Goal: Check status: Verify the current state of an ongoing process or item

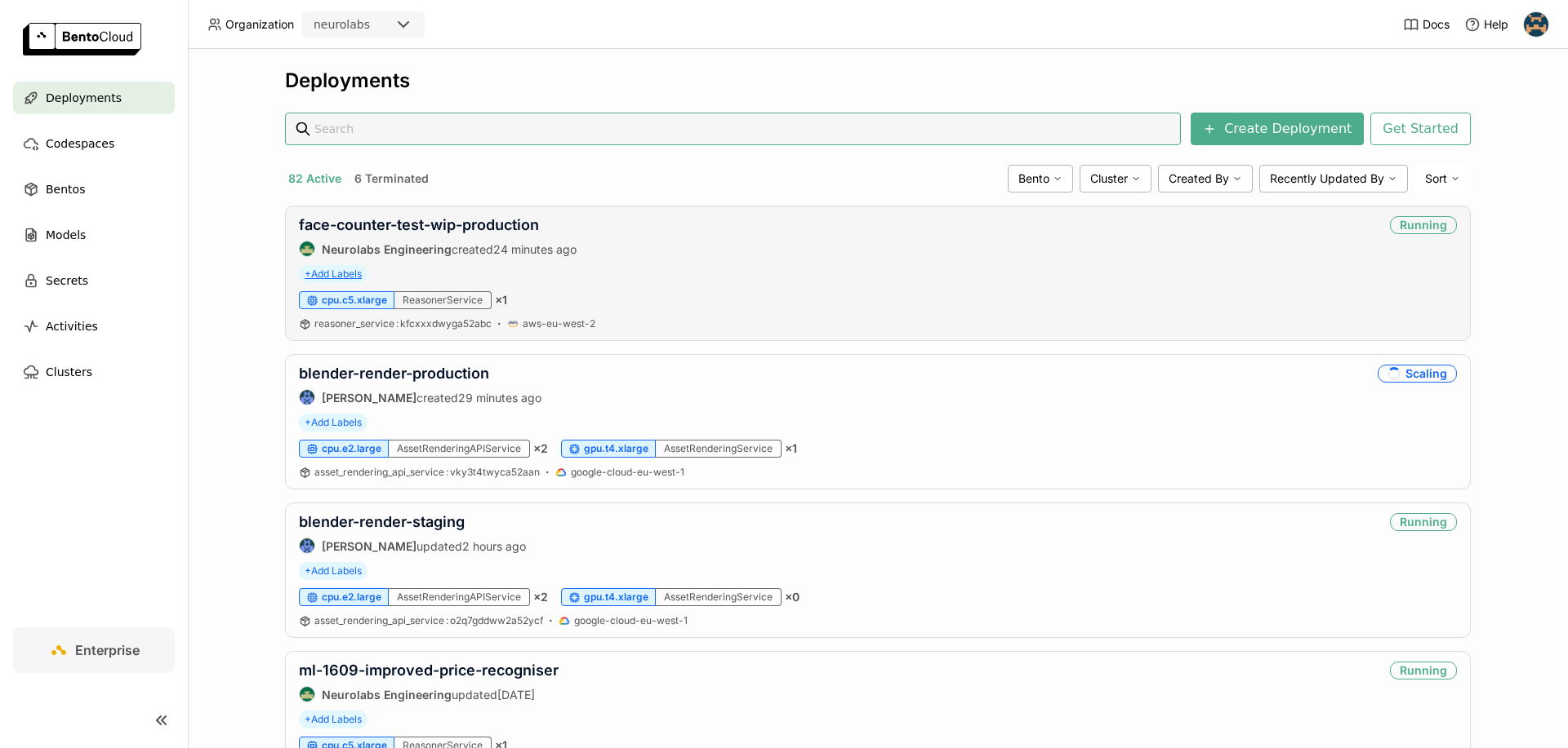
click at [328, 275] on span "+ Add Labels" at bounding box center [333, 274] width 68 height 18
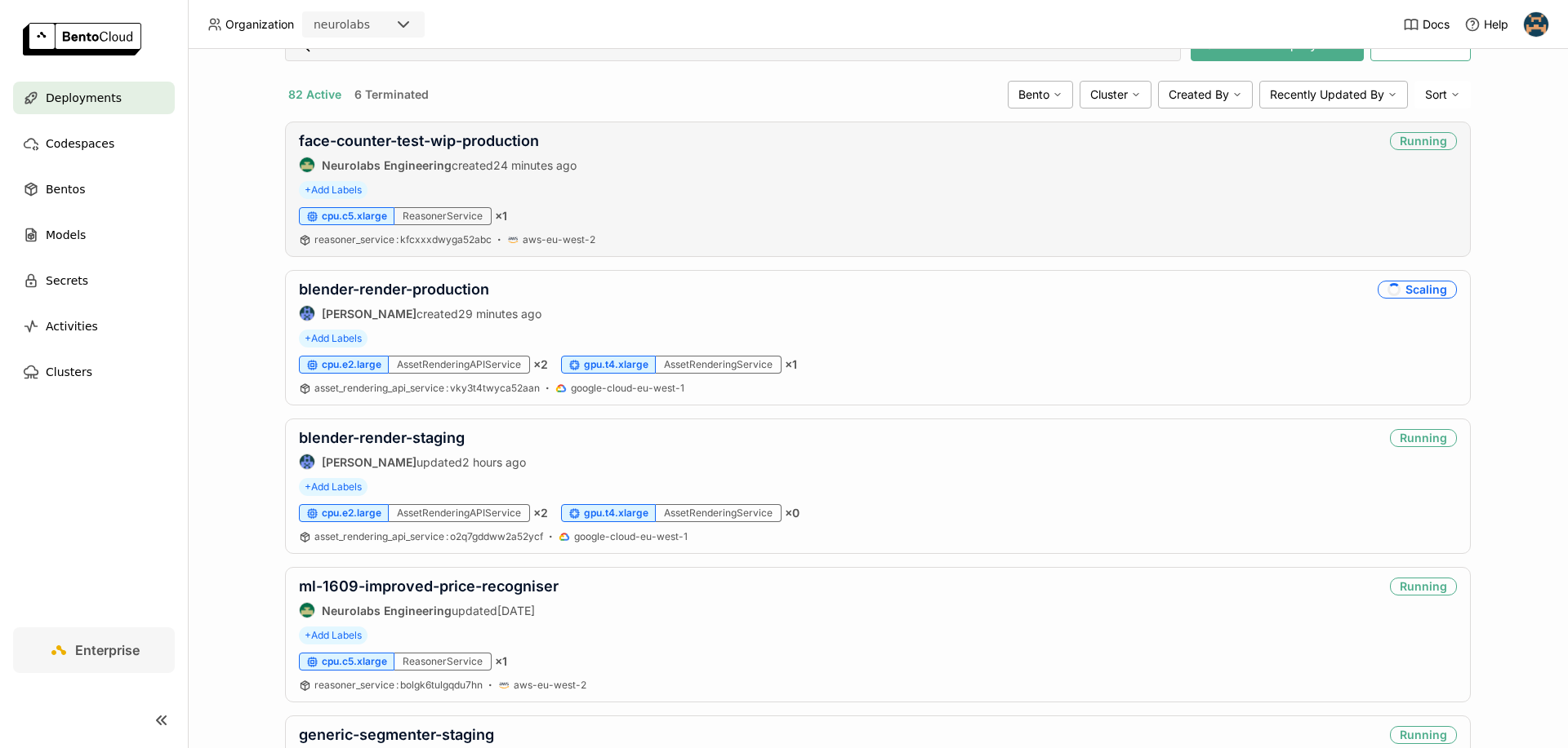
scroll to position [88, 0]
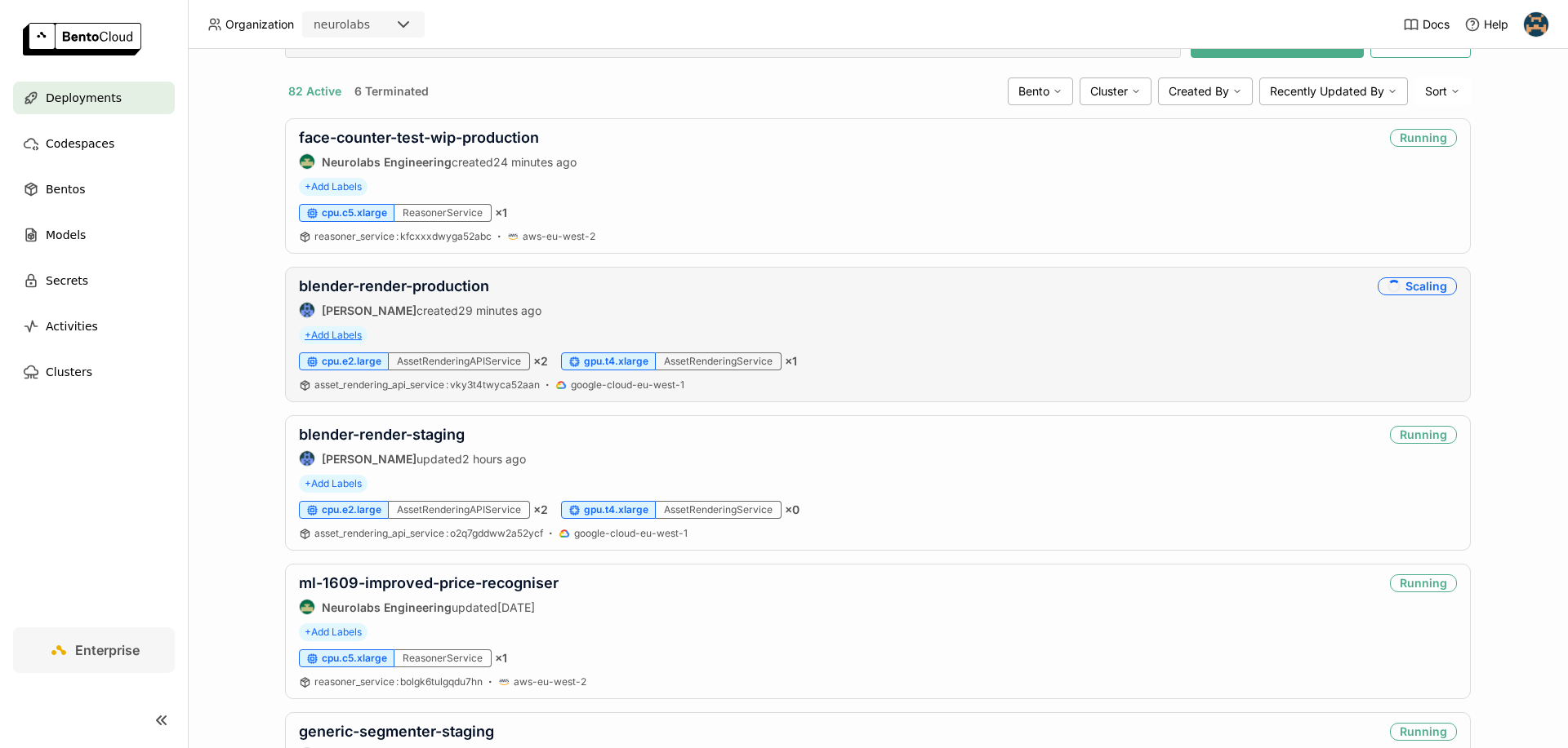
click at [344, 335] on span "+ Add Labels" at bounding box center [333, 335] width 68 height 18
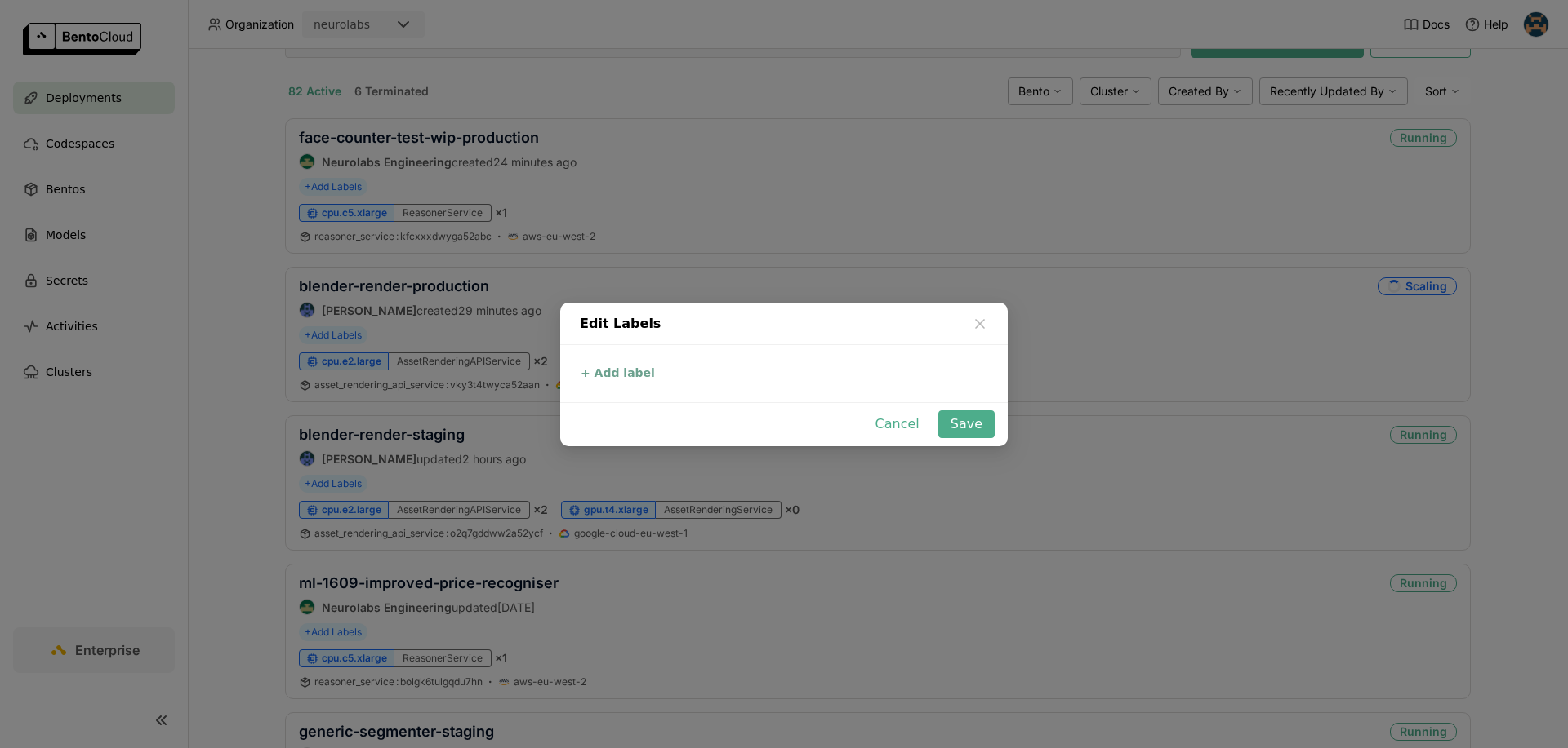
click at [627, 372] on button "+ Add label" at bounding box center [618, 373] width 84 height 19
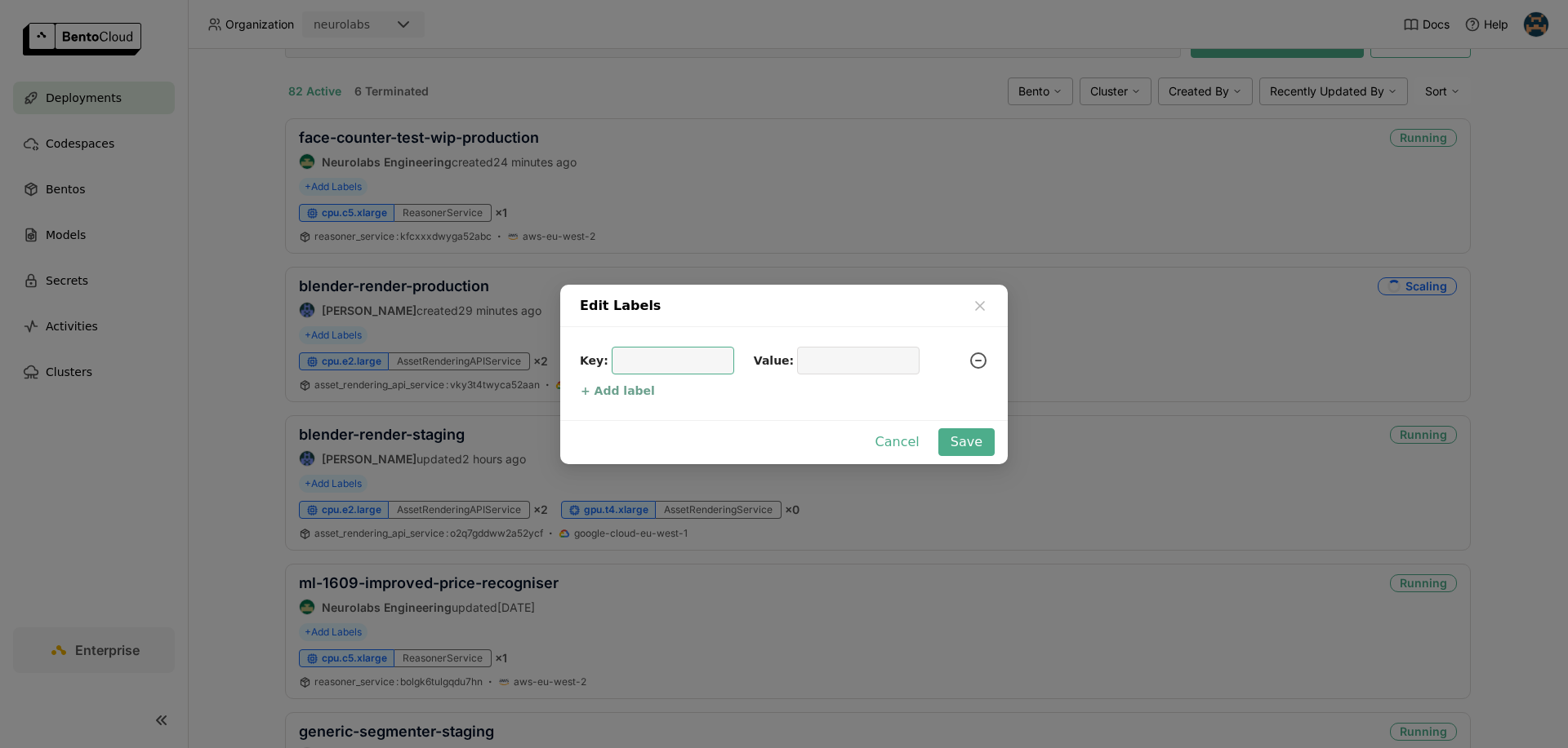
click at [627, 372] on input "dialog" at bounding box center [673, 360] width 103 height 26
type input "environment"
click at [822, 360] on input "dialog" at bounding box center [859, 360] width 103 height 26
type input "production"
click at [606, 391] on button "+ Add label" at bounding box center [618, 391] width 84 height 19
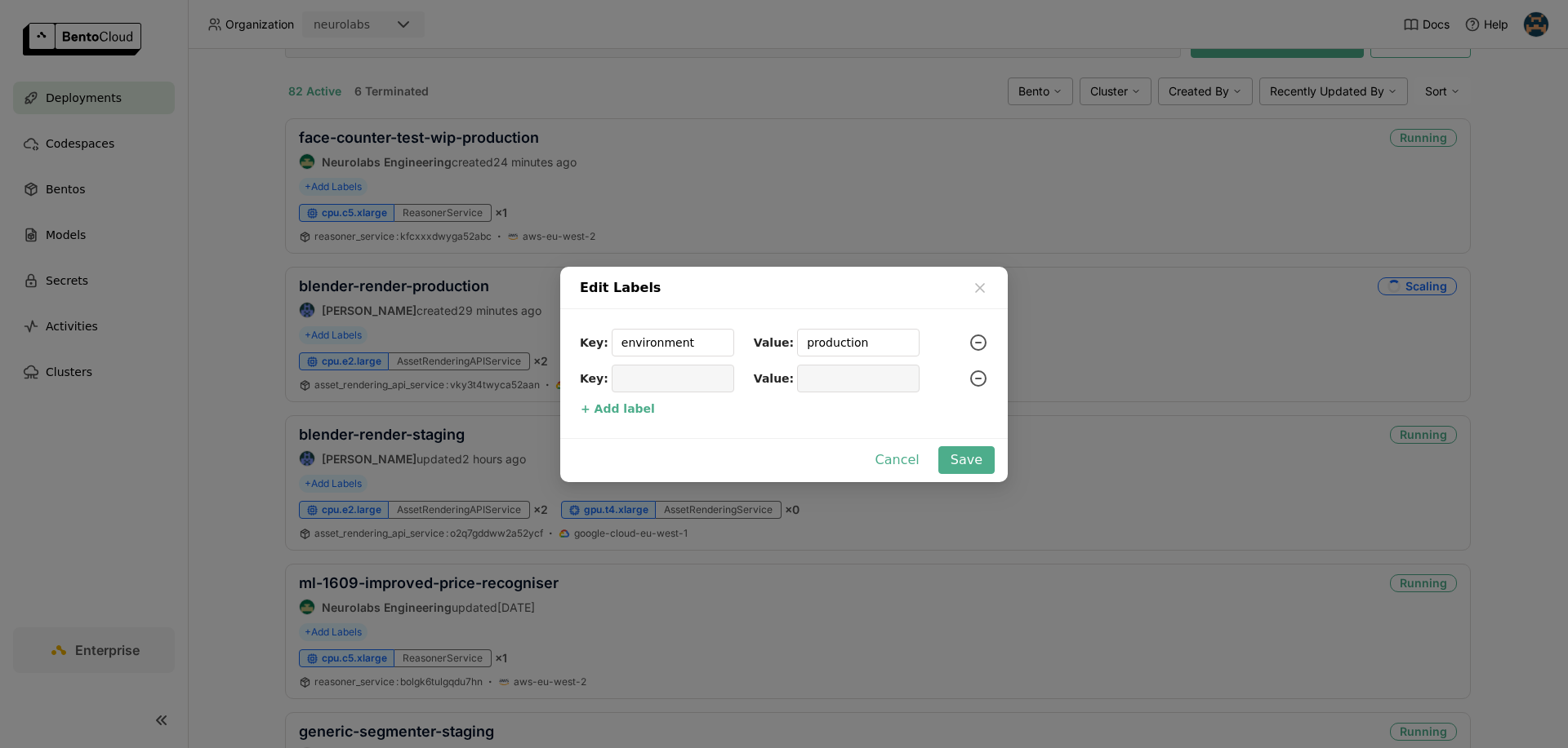
click at [653, 380] on input "dialog" at bounding box center [673, 378] width 103 height 26
type input "pipeline"
click at [829, 386] on input "dialog" at bounding box center [859, 378] width 103 height 26
type input "sdg"
click at [982, 454] on button "Save" at bounding box center [967, 460] width 57 height 27
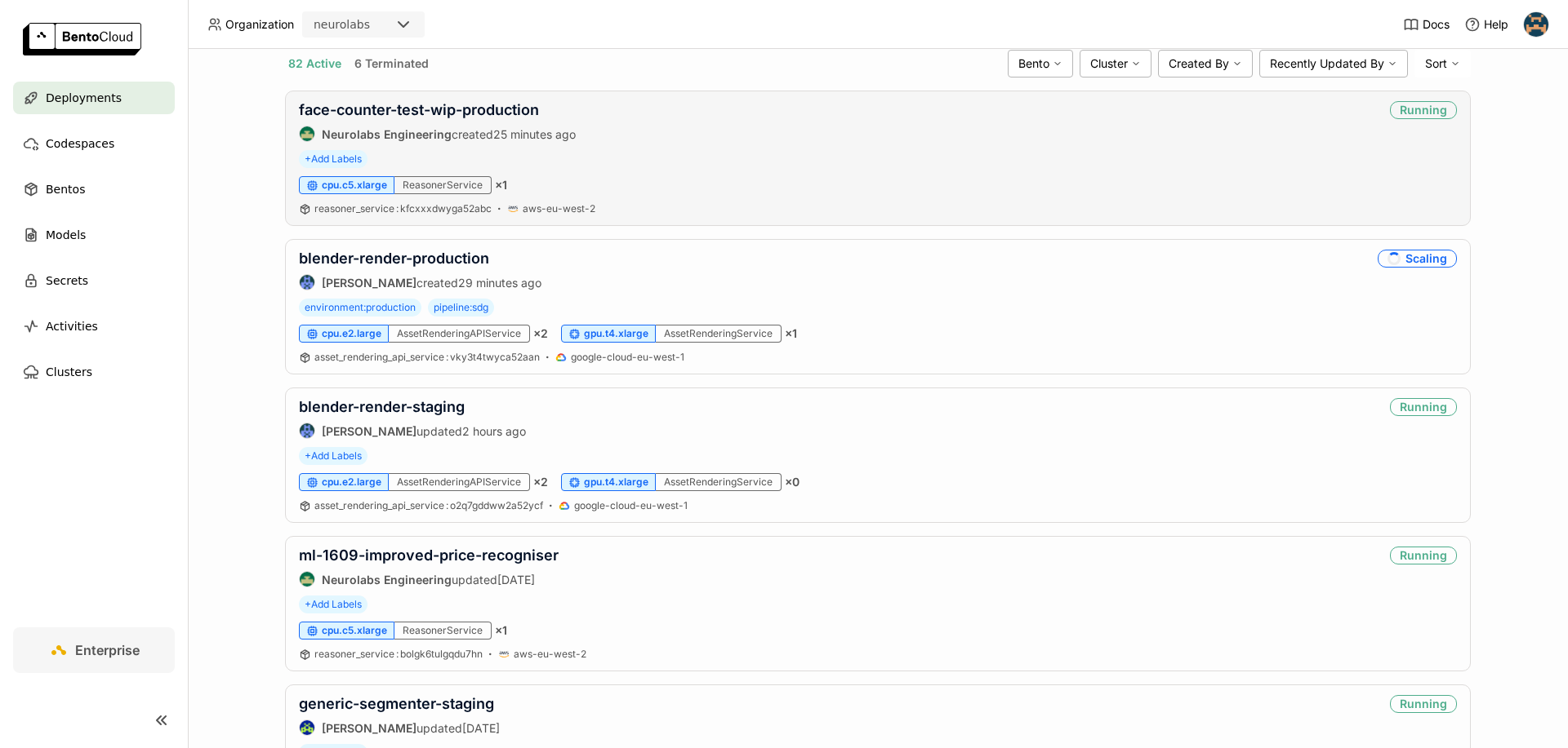
scroll to position [126, 0]
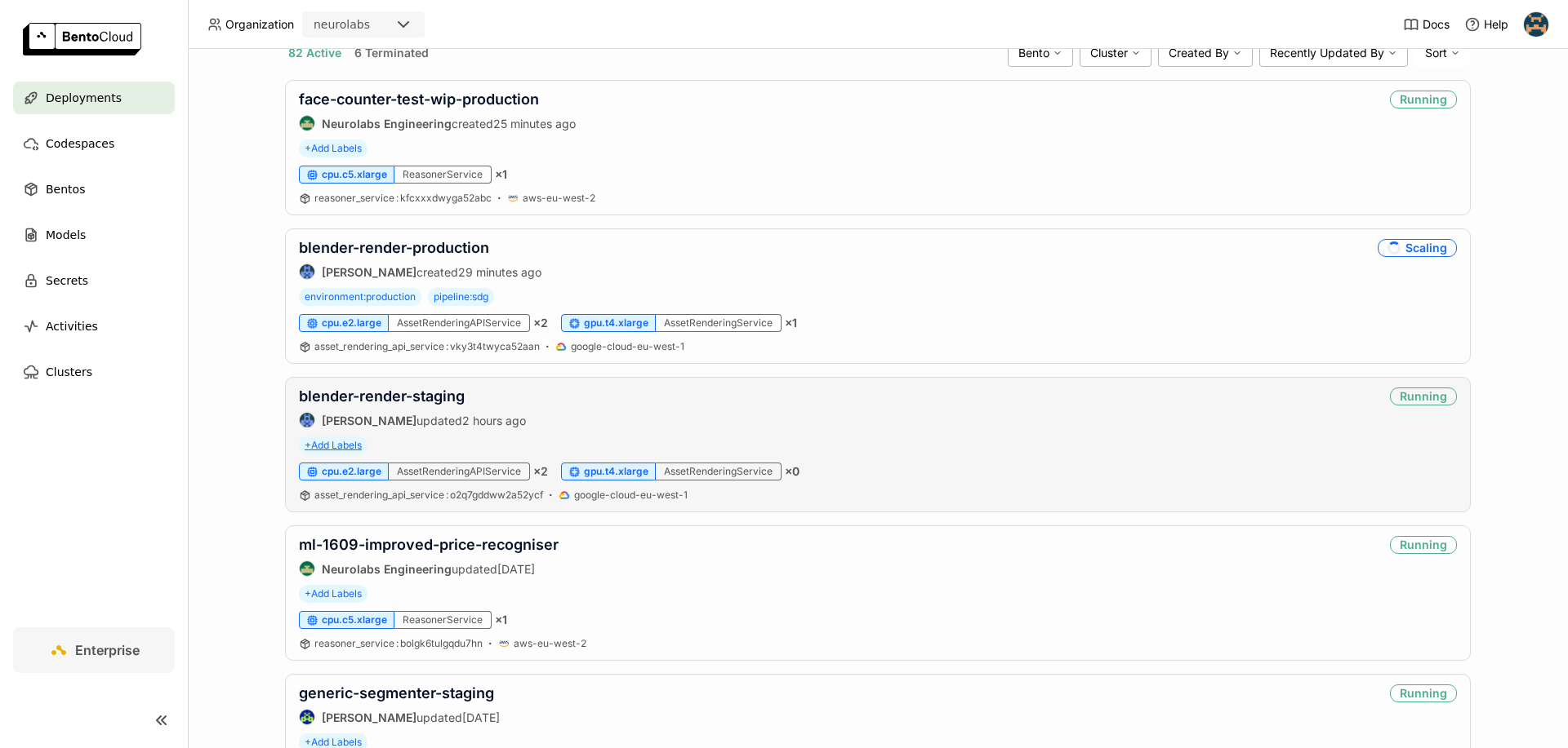
click at [339, 440] on span "+ Add Labels" at bounding box center [333, 445] width 68 height 18
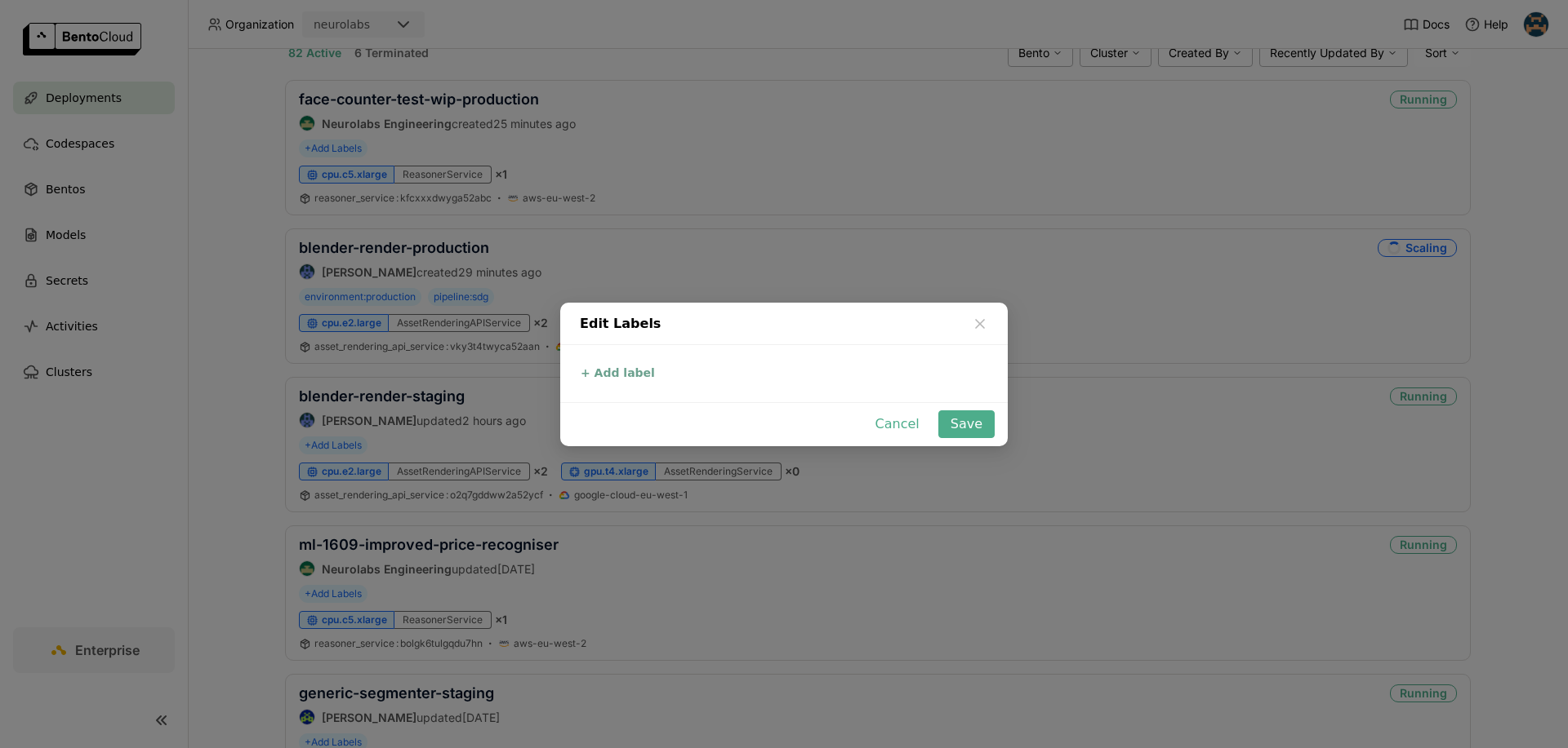
click at [621, 372] on button "+ Add label" at bounding box center [618, 373] width 84 height 19
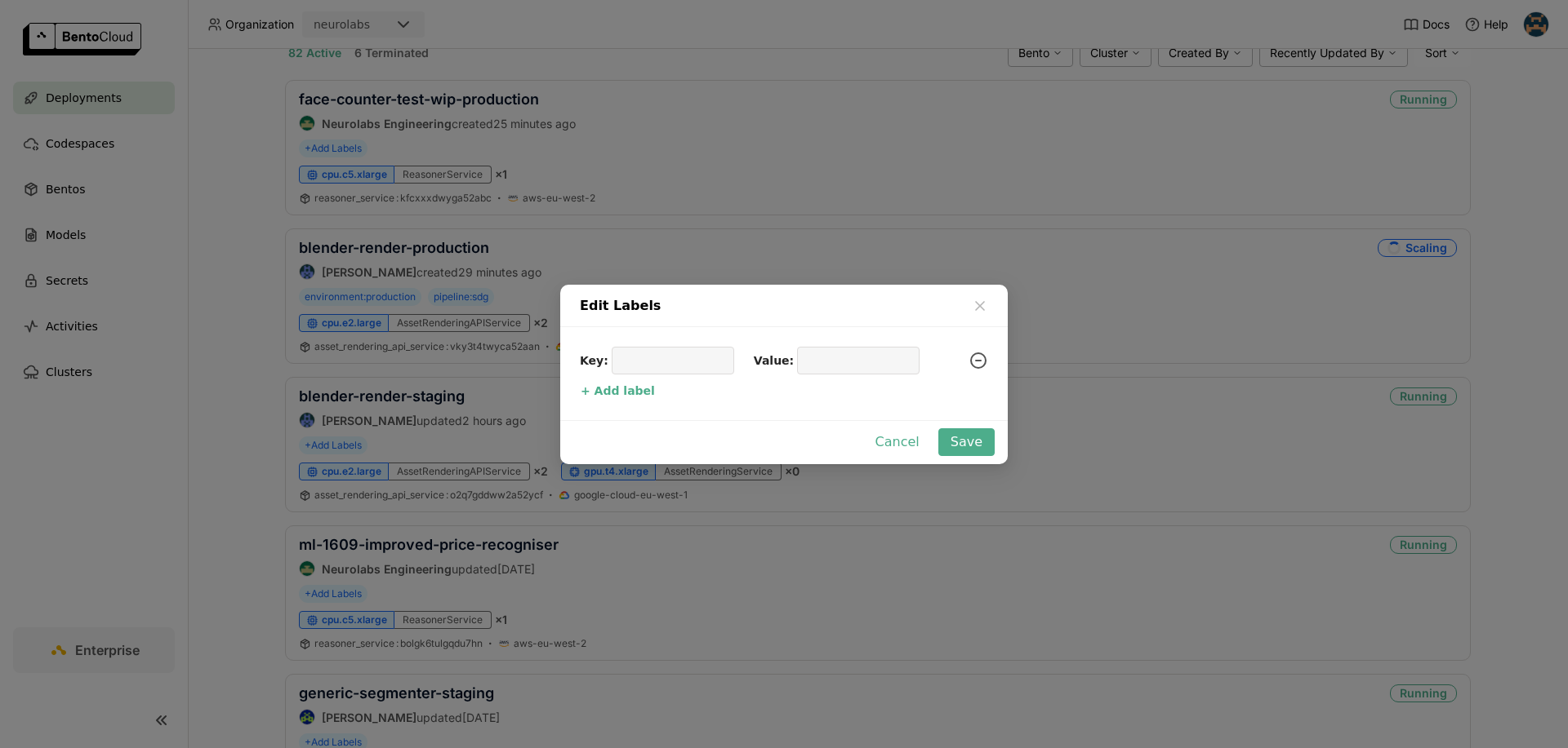
click at [671, 367] on input "dialog" at bounding box center [673, 360] width 103 height 26
type input "environment"
type input "staging"
click at [613, 391] on button "+ Add label" at bounding box center [618, 391] width 84 height 19
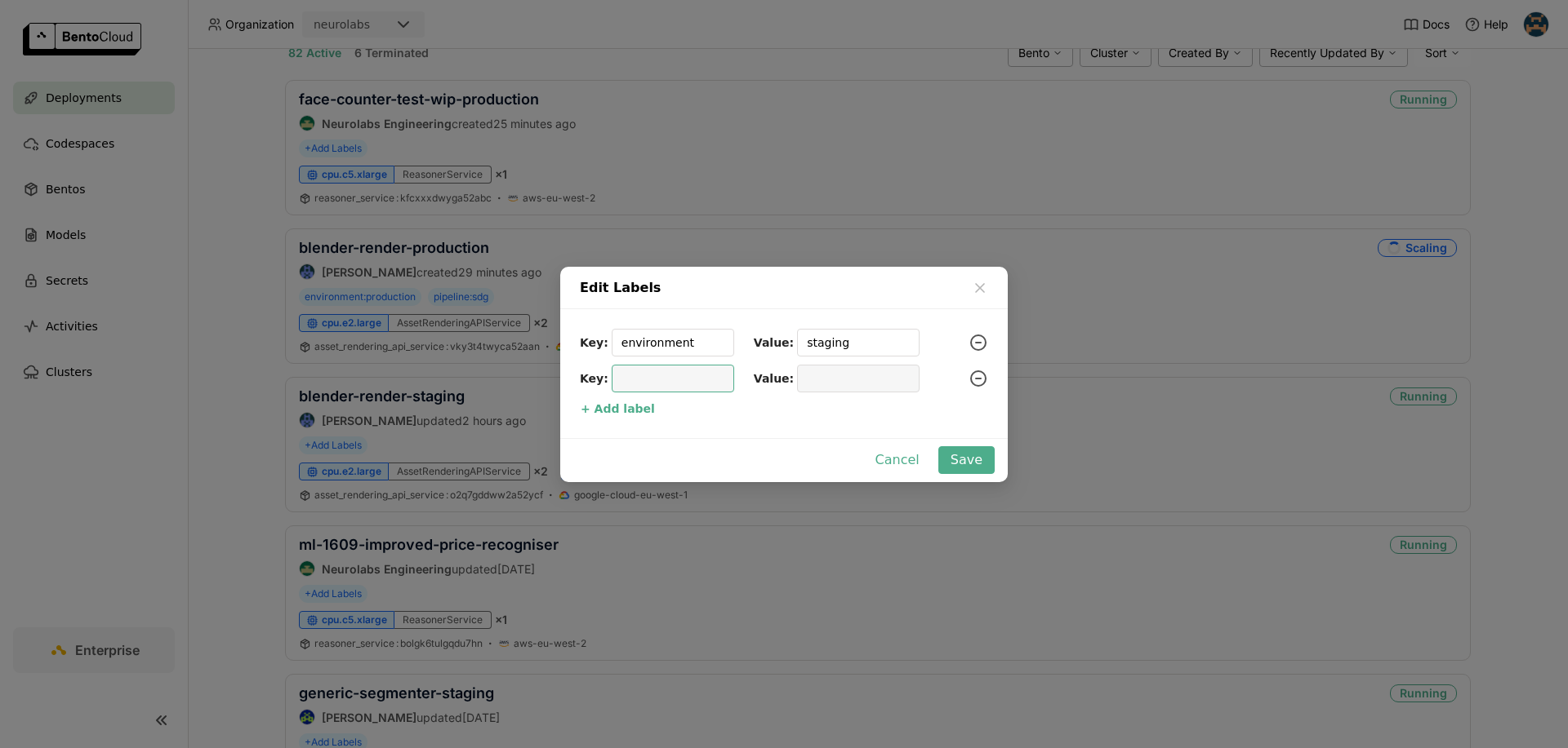
click at [645, 382] on input "dialog" at bounding box center [673, 378] width 103 height 26
type input "pipeline"
type input "sdg"
click at [975, 454] on button "Save" at bounding box center [967, 460] width 57 height 27
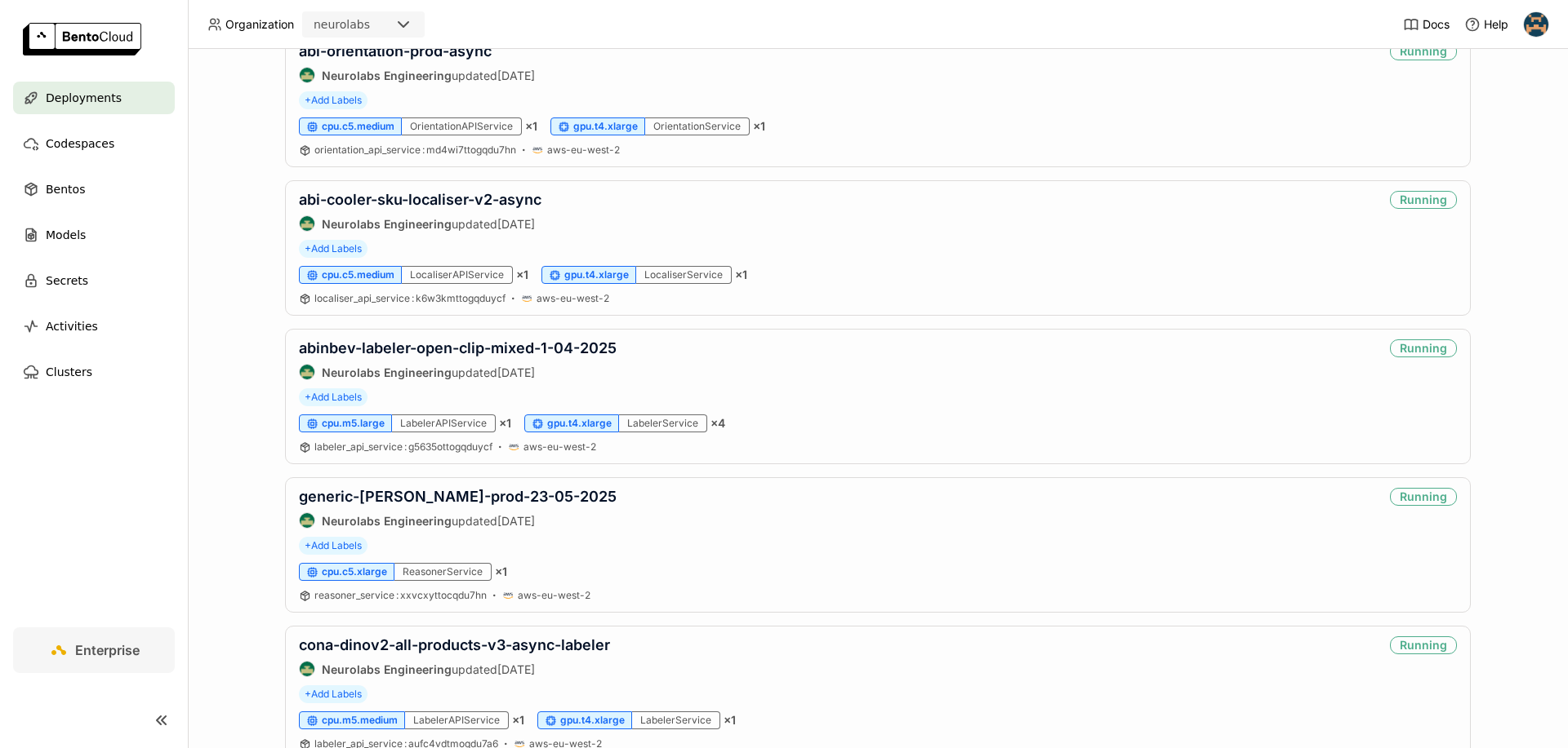
scroll to position [2549, 0]
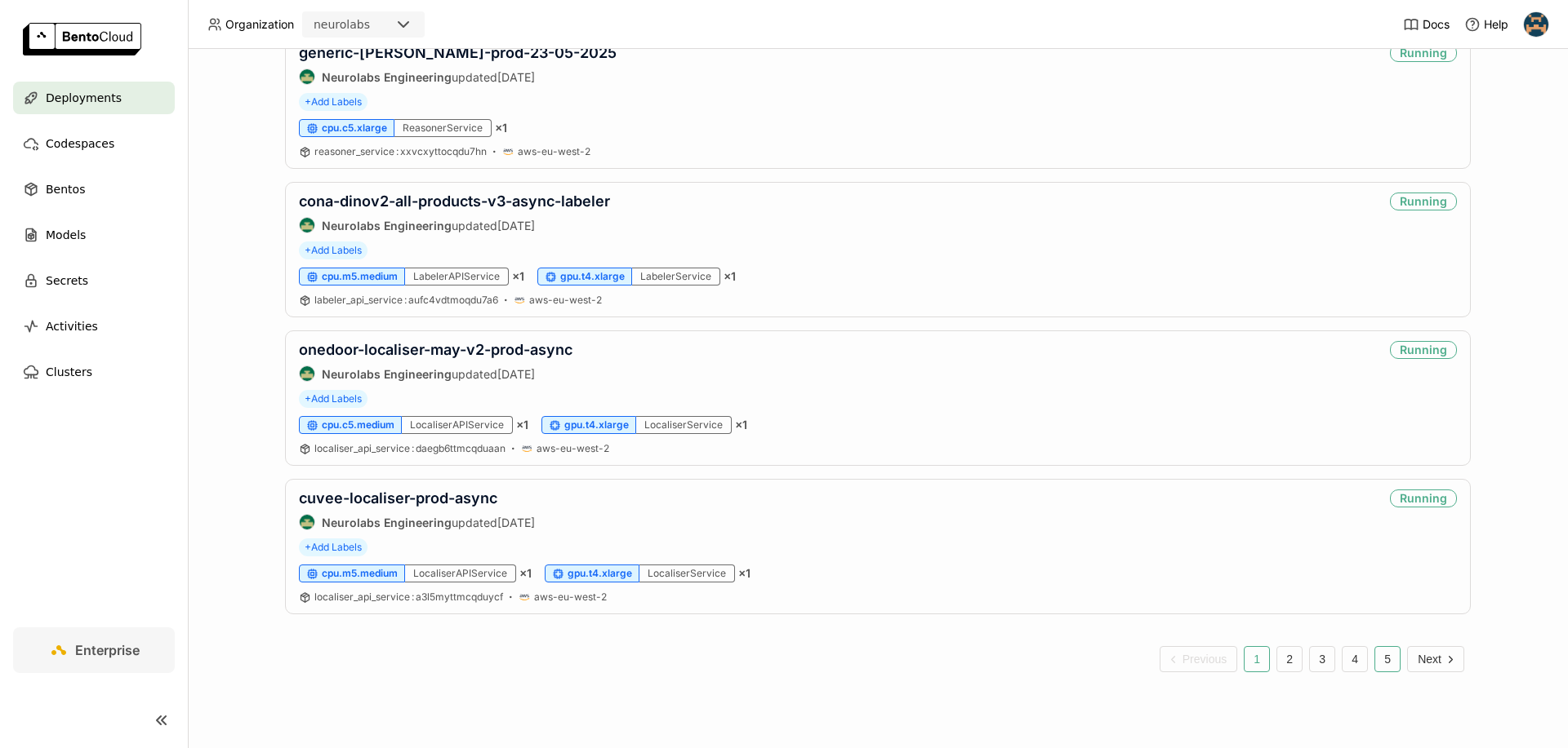
click at [1376, 653] on button "5" at bounding box center [1387, 659] width 26 height 26
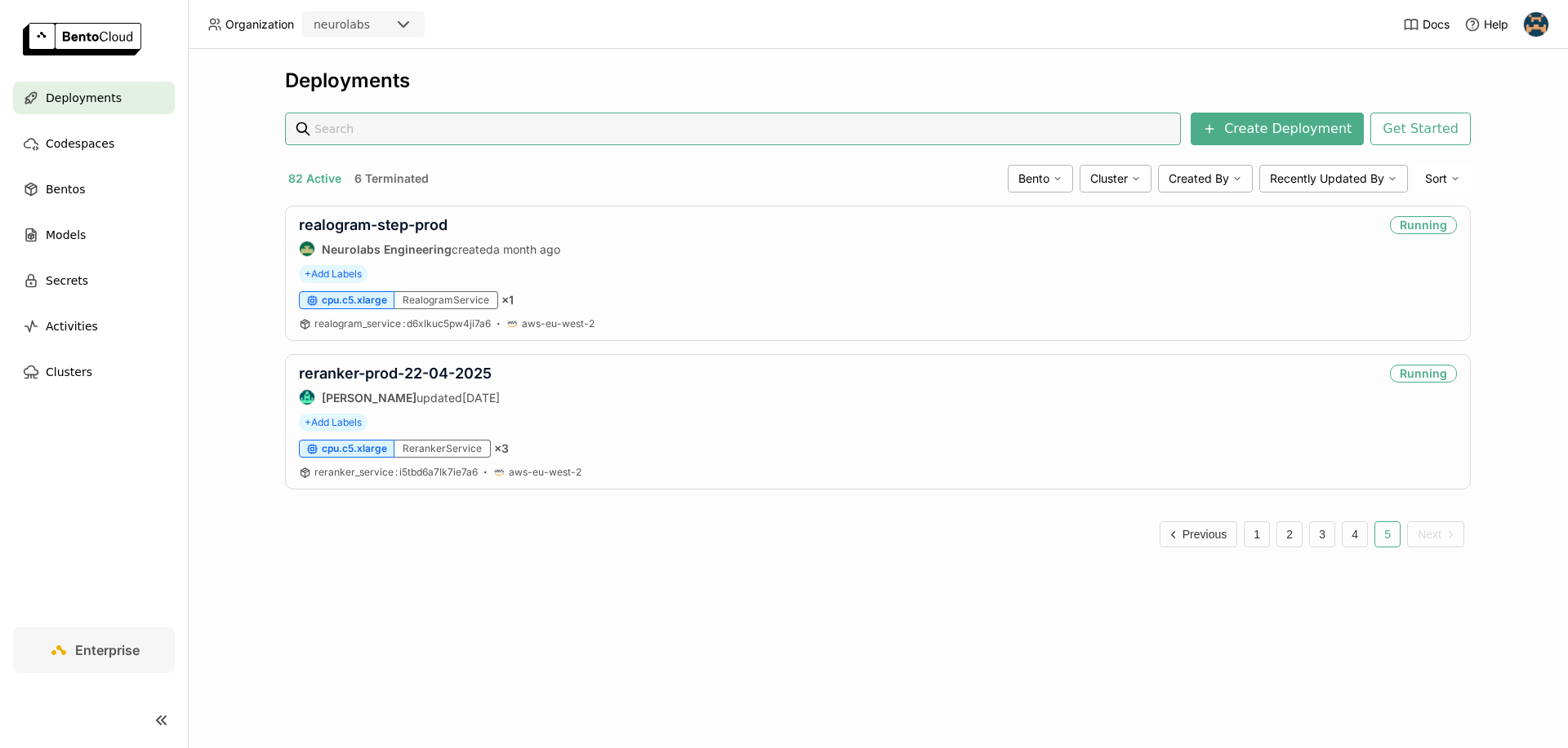
click at [890, 118] on input "text" at bounding box center [743, 129] width 857 height 31
type input "sdg"
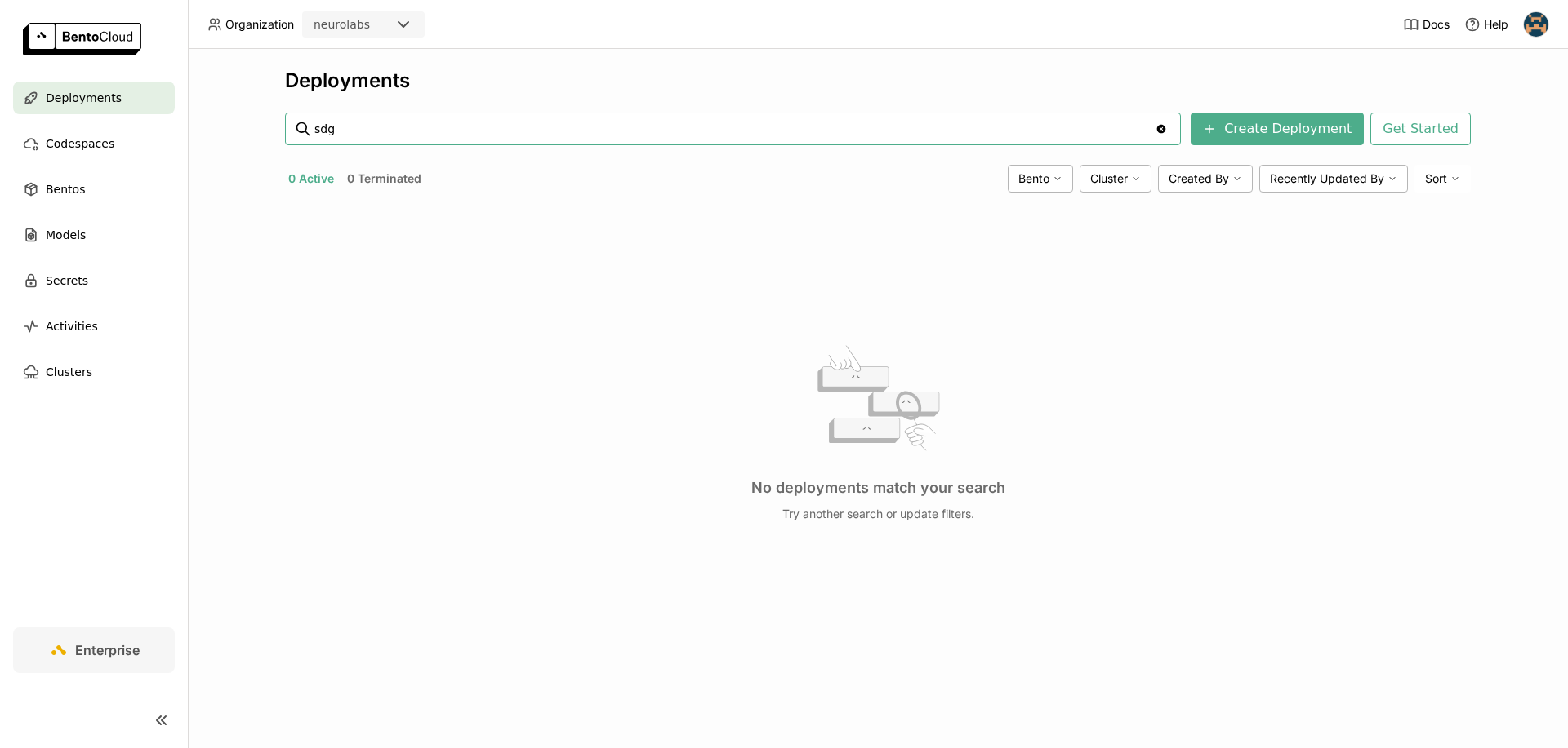
click at [890, 118] on input "sdg" at bounding box center [733, 129] width 837 height 31
type input "pipeline:sdg"
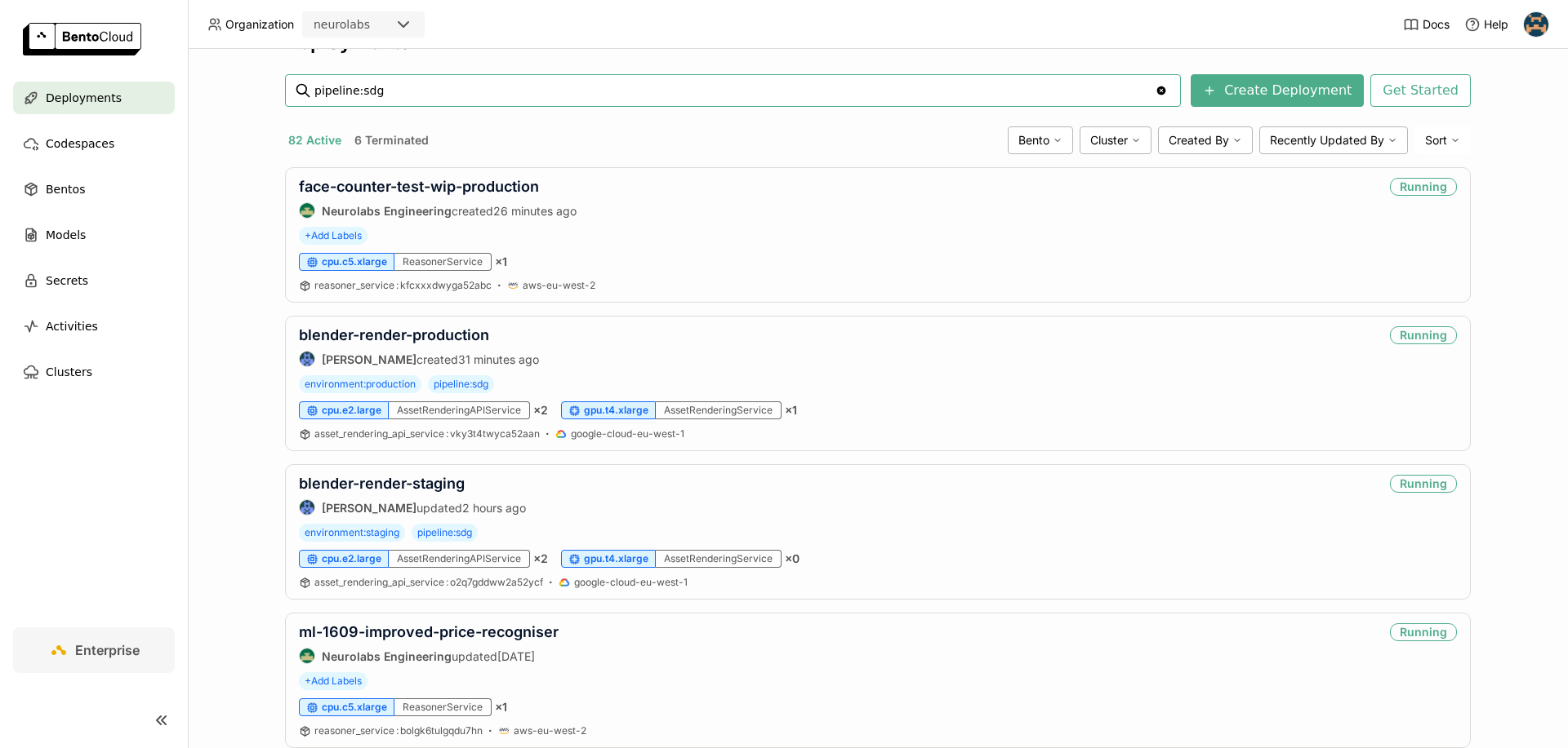
scroll to position [42, 0]
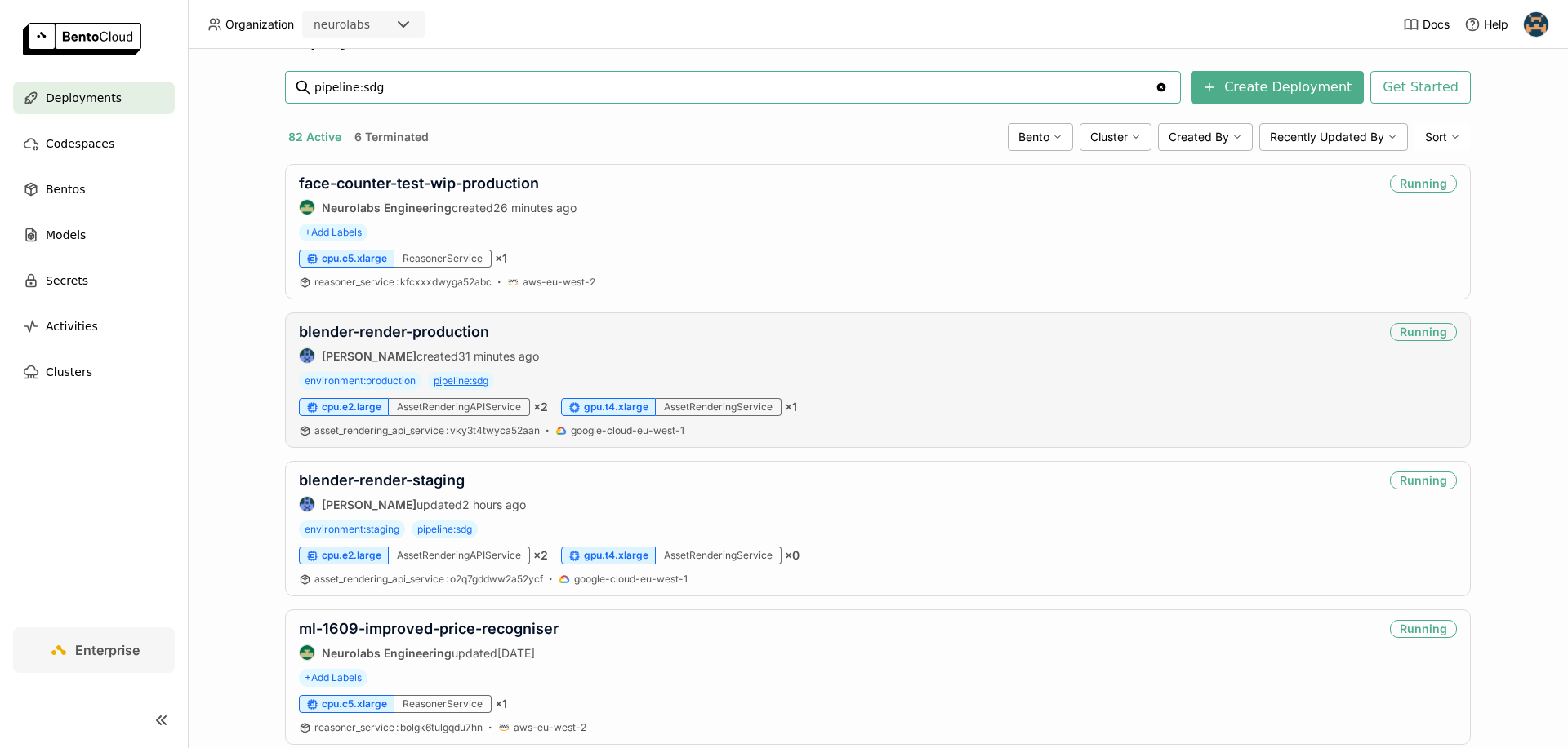
click at [460, 382] on span "pipeline : sdg" at bounding box center [461, 381] width 66 height 18
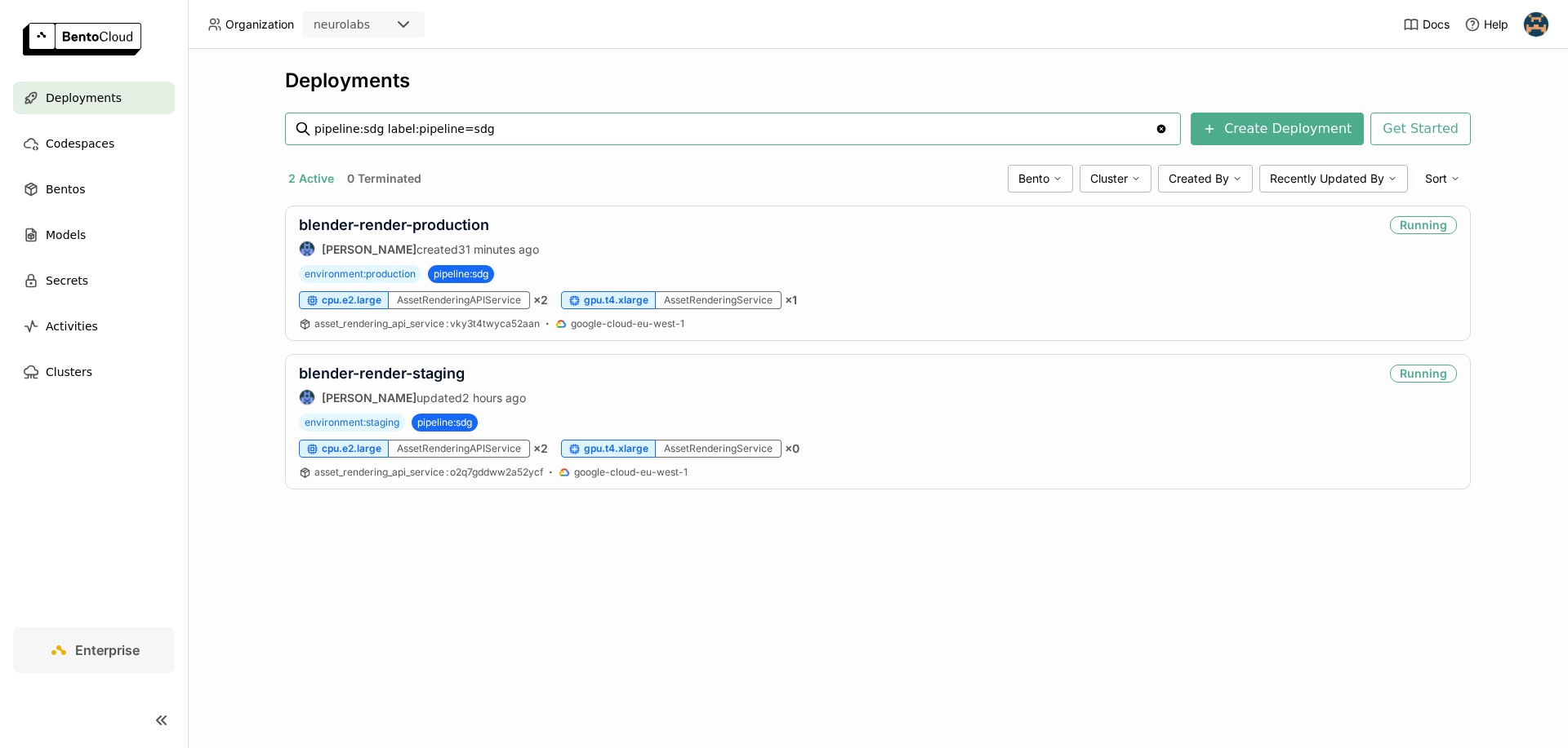
click at [382, 129] on input "pipeline:sdg label:pipeline=sdg" at bounding box center [733, 129] width 837 height 31
type input "label:pipeline=sdg"
click at [431, 224] on link "blender-render-production" at bounding box center [394, 225] width 190 height 18
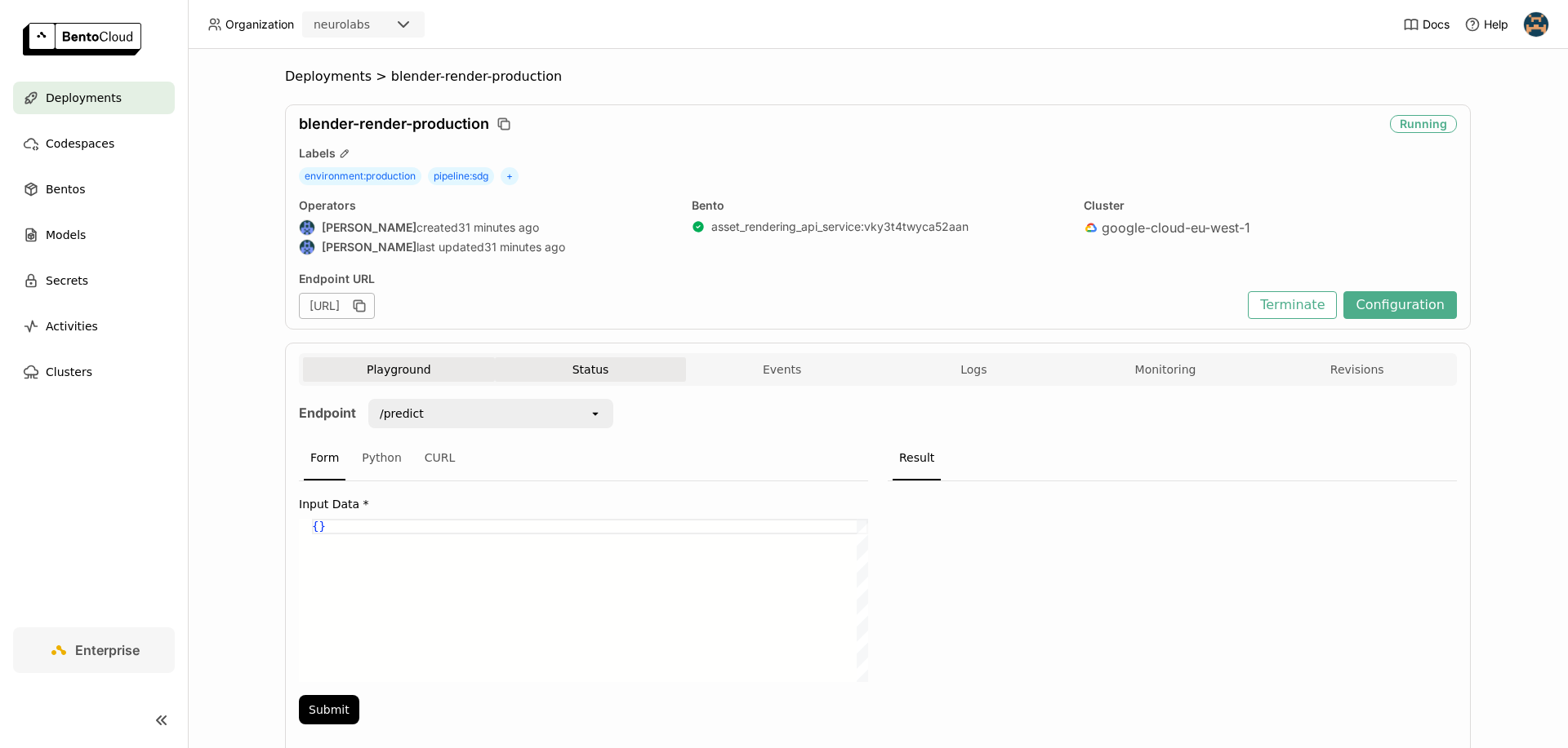
click at [593, 380] on button "Status" at bounding box center [591, 369] width 192 height 24
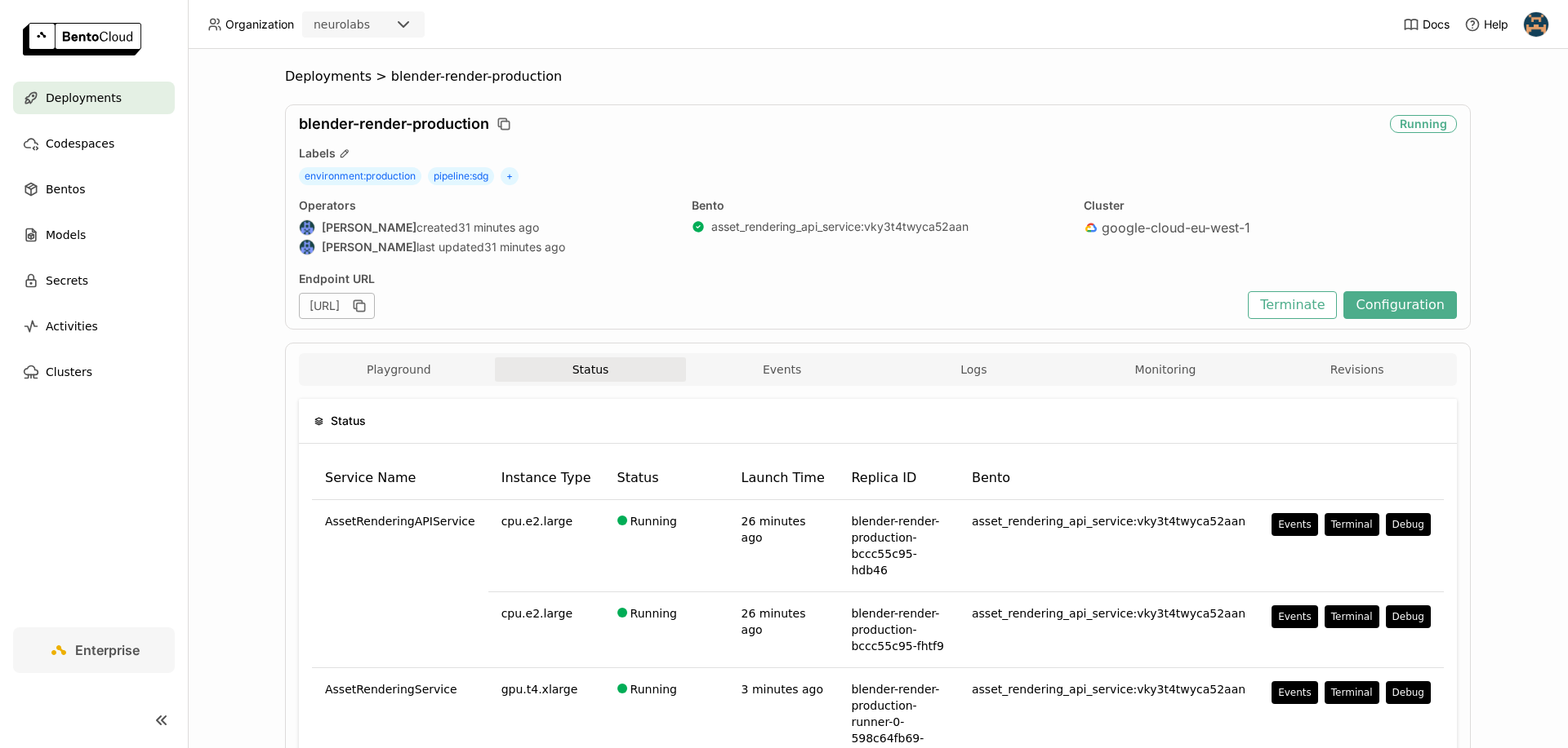
scroll to position [73, 0]
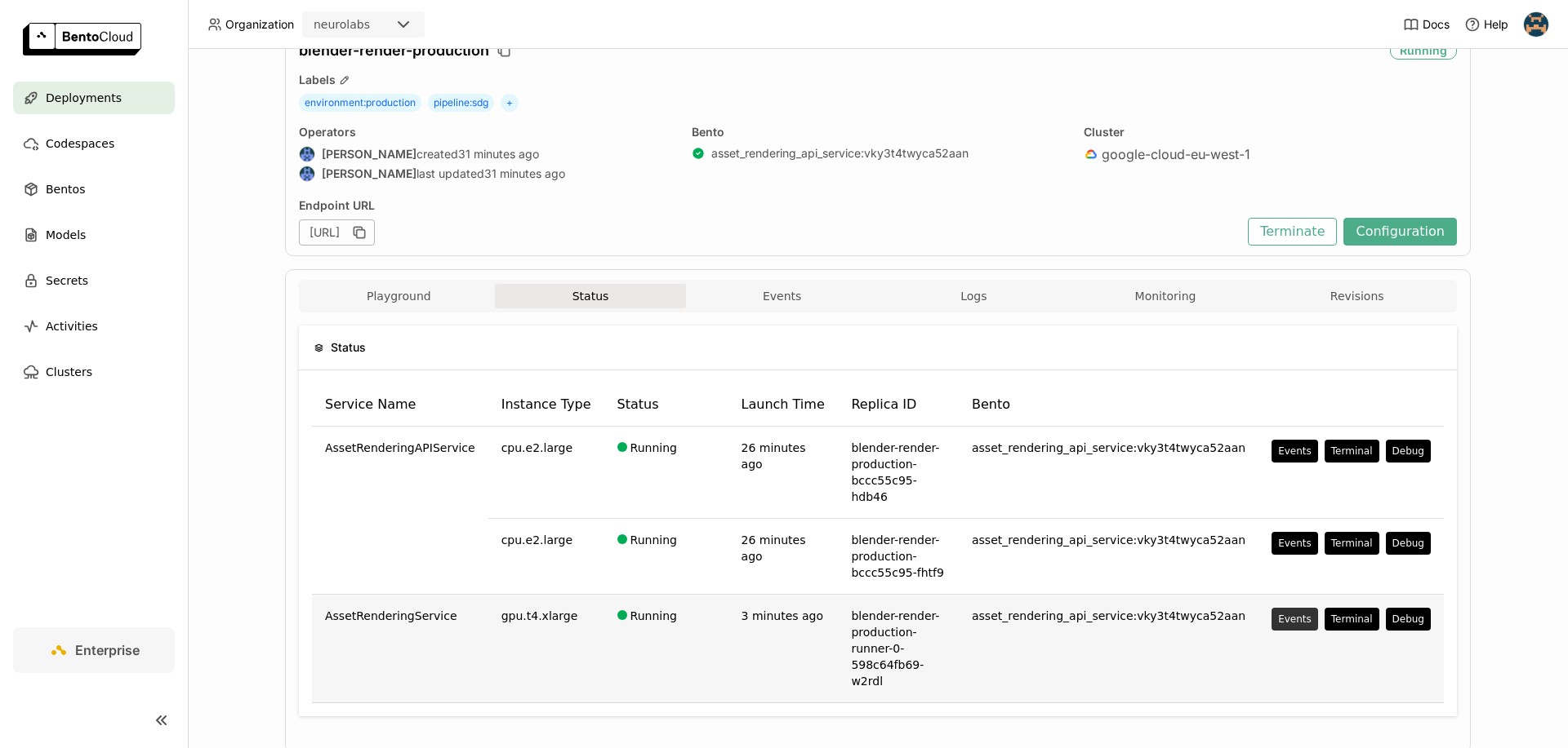
click at [1288, 613] on div "Events" at bounding box center [1294, 618] width 33 height 13
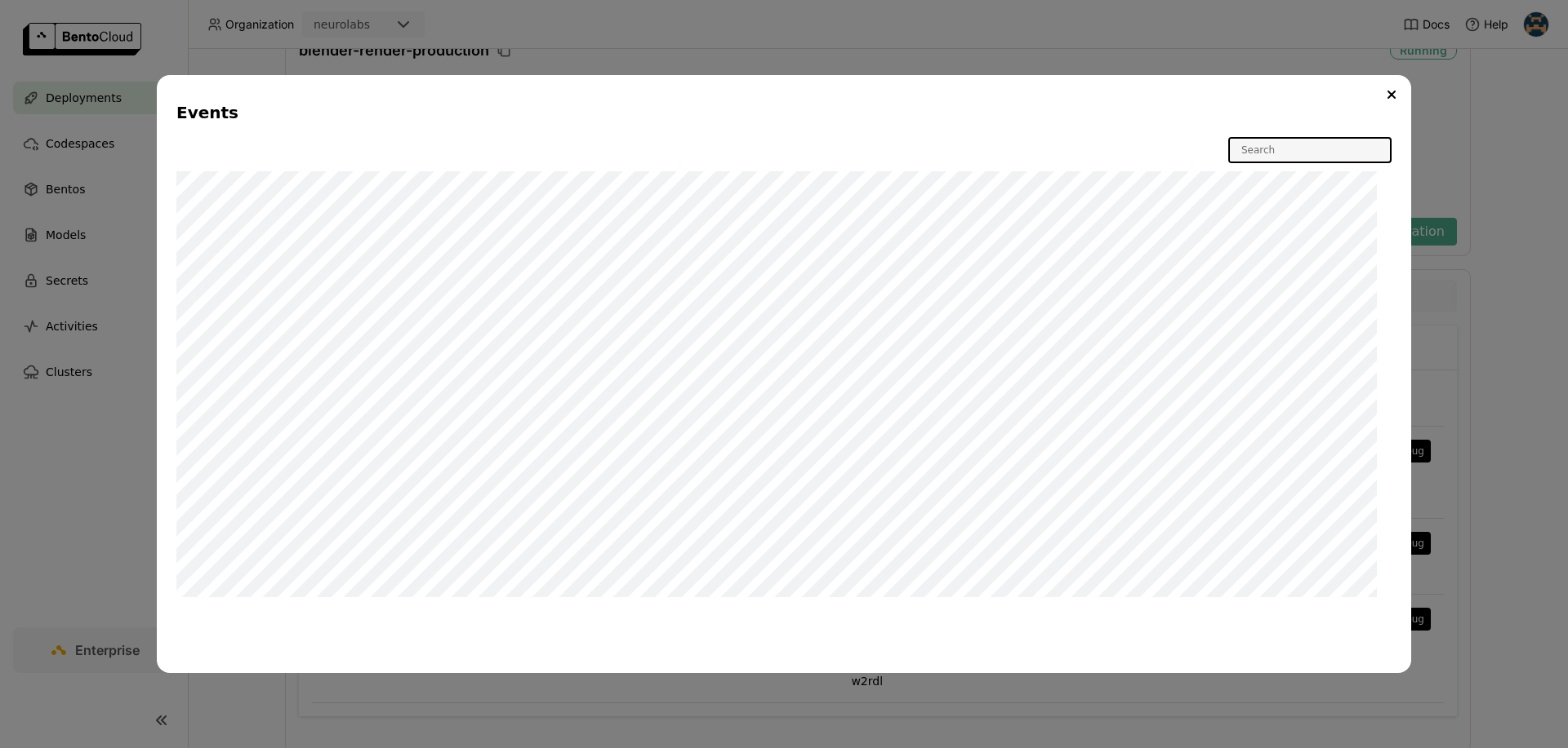
scroll to position [58, 0]
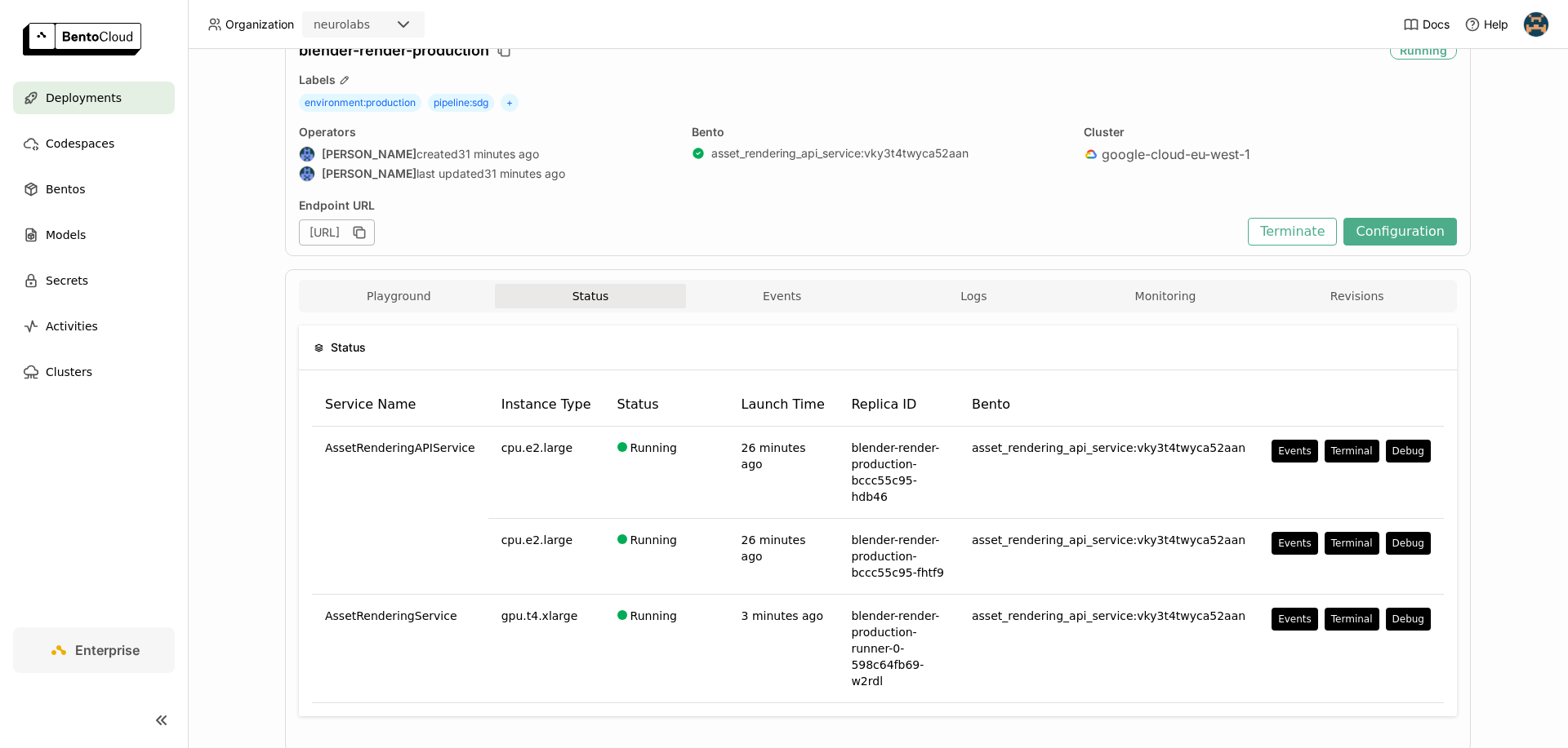
click at [848, 320] on div "Status Service Name Instance Type Status Launch Time Replica ID Bento AssetRend…" at bounding box center [878, 528] width 1158 height 430
click at [828, 202] on div "Endpoint URL" at bounding box center [769, 206] width 940 height 15
